Goal: Task Accomplishment & Management: Use online tool/utility

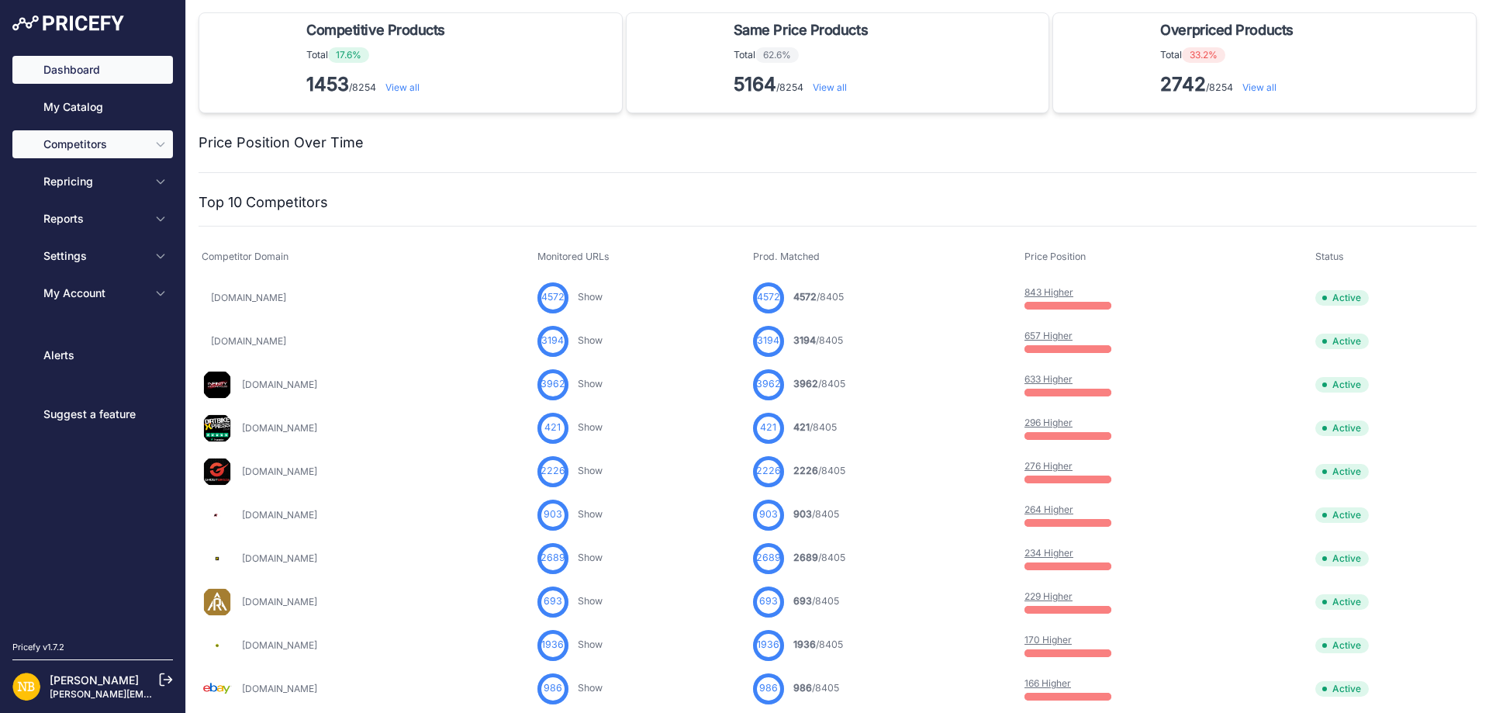
click at [123, 143] on span "Competitors" at bounding box center [94, 145] width 102 height 16
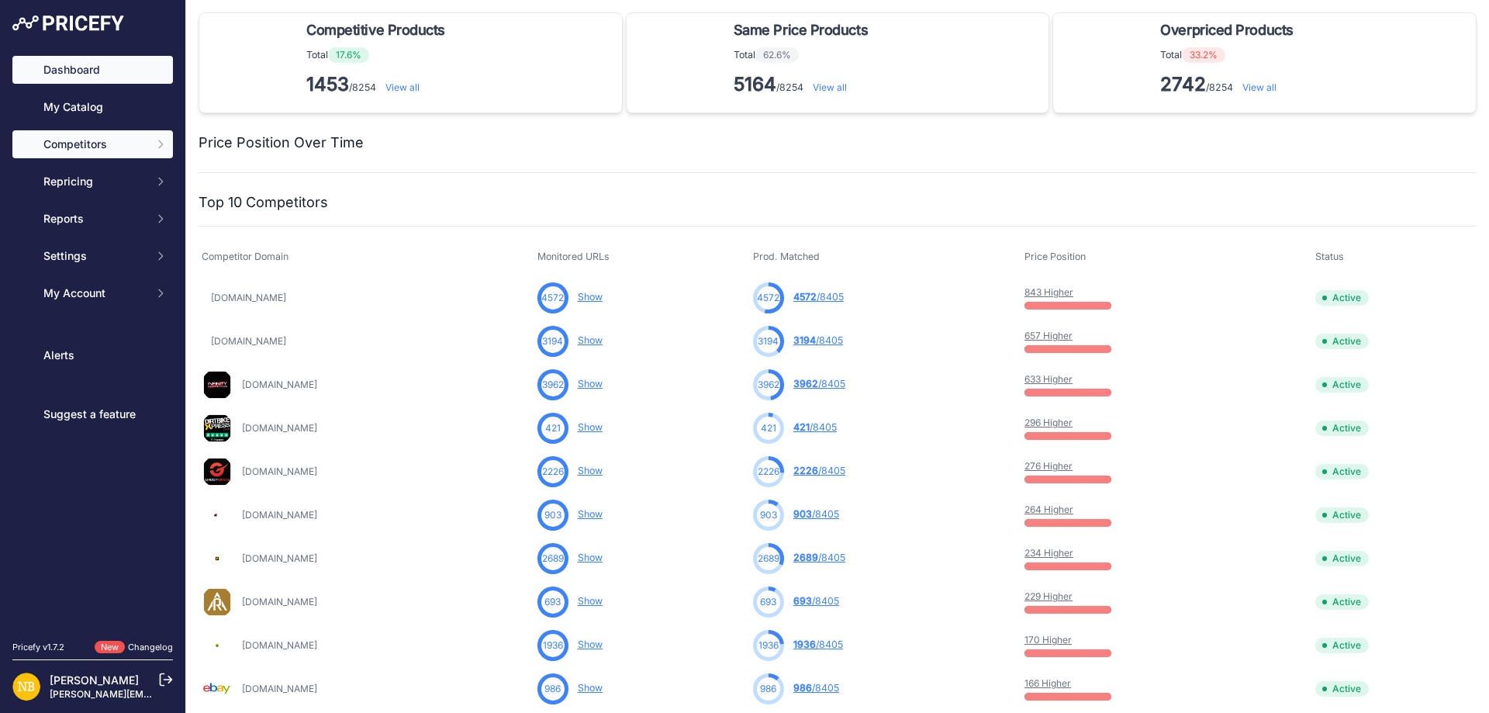
click at [160, 140] on icon "Sidebar" at bounding box center [160, 144] width 12 height 12
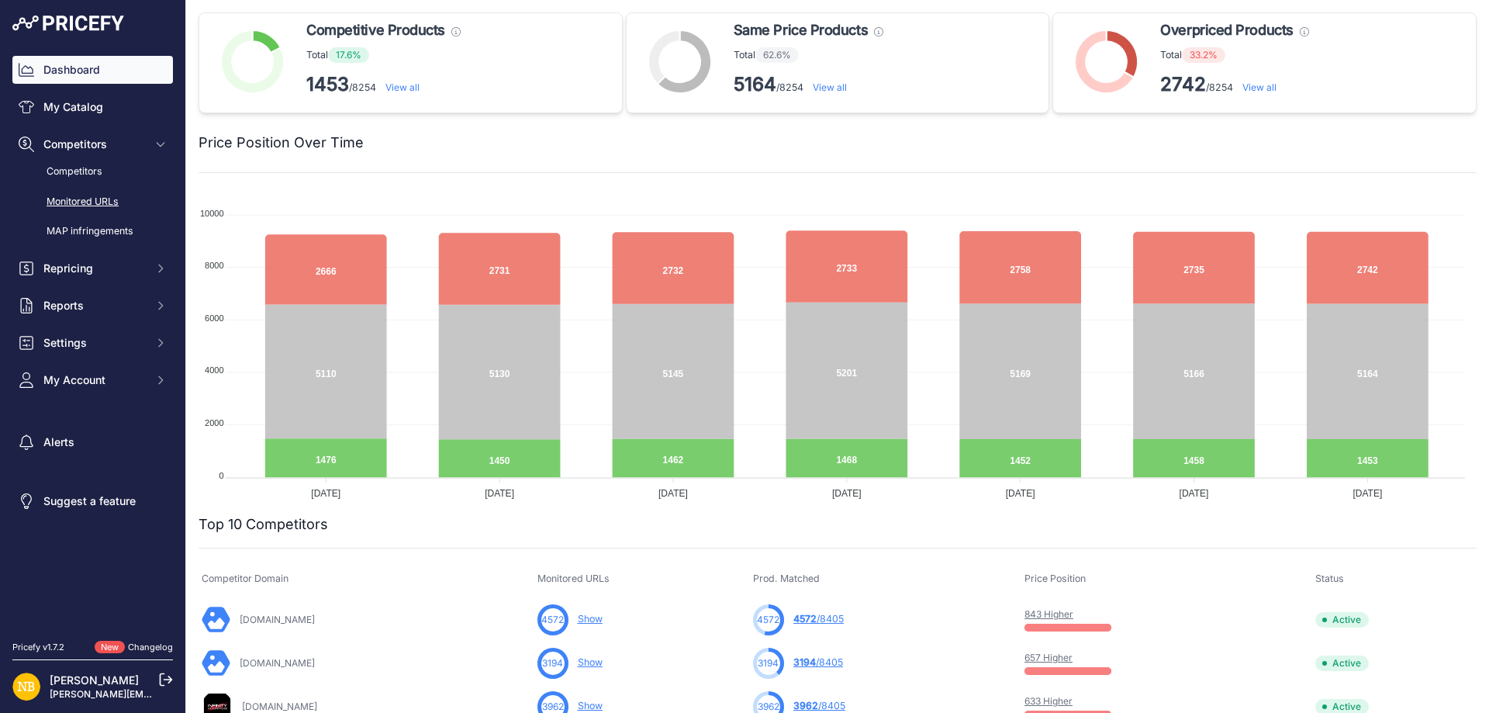
click at [85, 201] on link "Monitored URLs" at bounding box center [92, 201] width 161 height 27
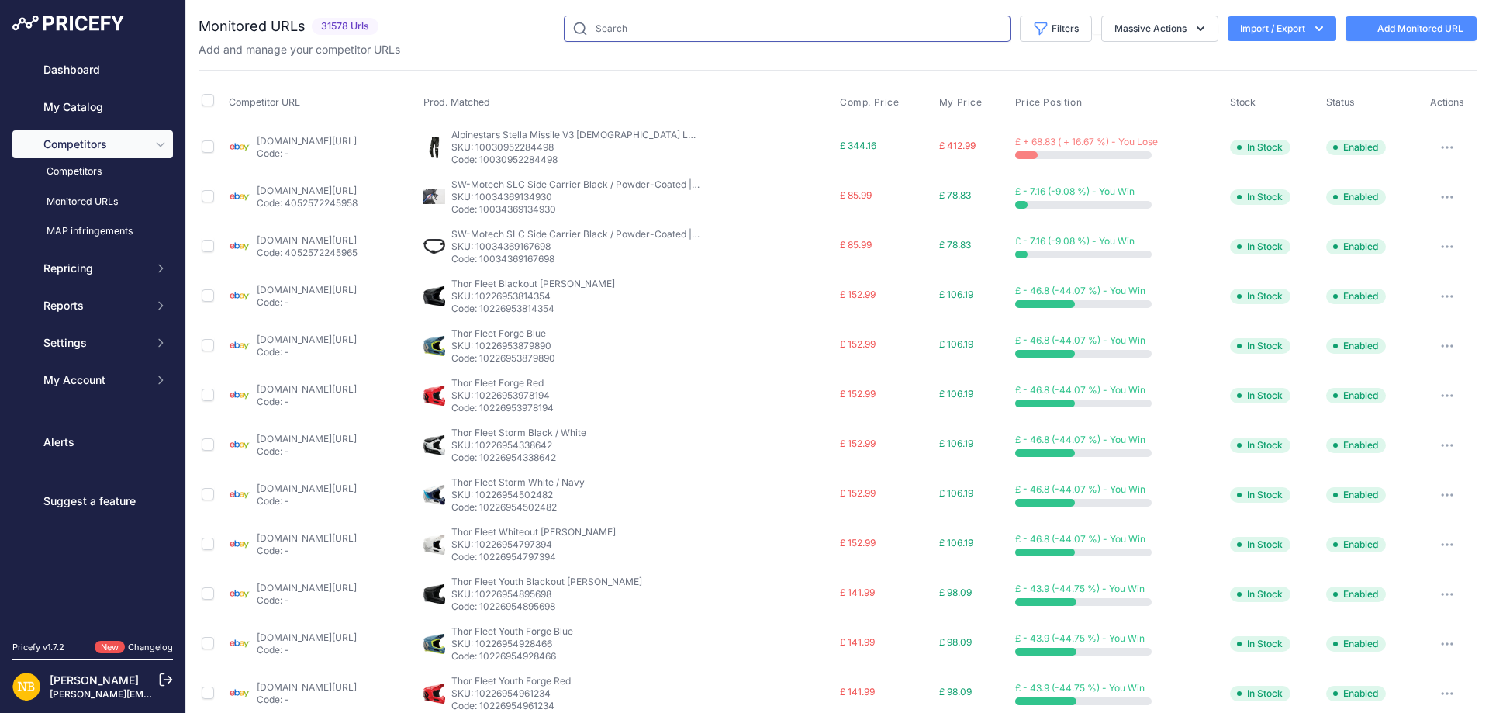
click at [802, 16] on input "text" at bounding box center [787, 29] width 447 height 26
paste input "[URL][DOMAIN_NAME]"
type input "[URL][DOMAIN_NAME]"
